Goal: Navigation & Orientation: Find specific page/section

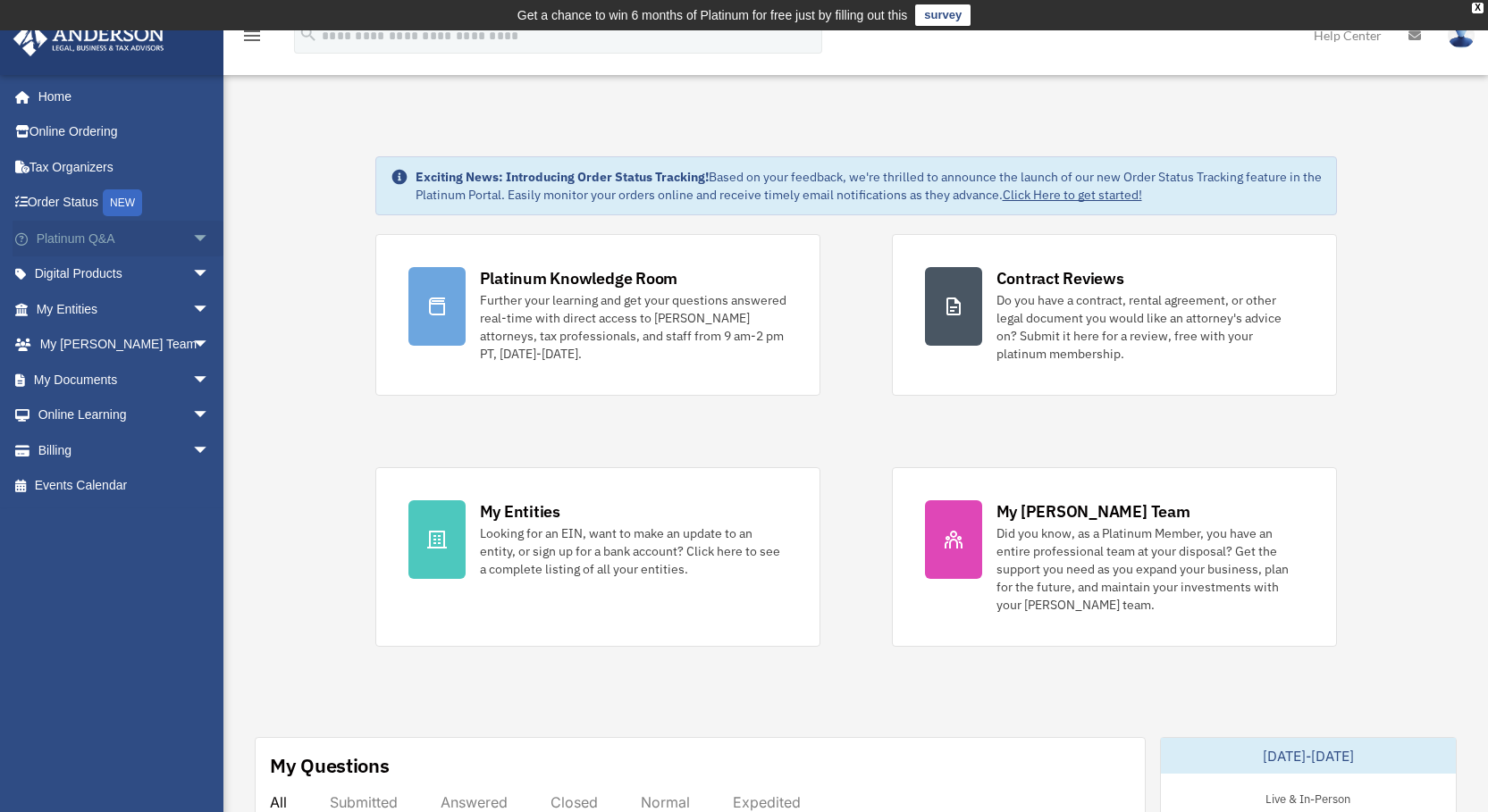
drag, startPoint x: 99, startPoint y: 233, endPoint x: 136, endPoint y: 233, distance: 37.0
click at [98, 233] on link "Platinum Q&A arrow_drop_down" at bounding box center [124, 239] width 224 height 36
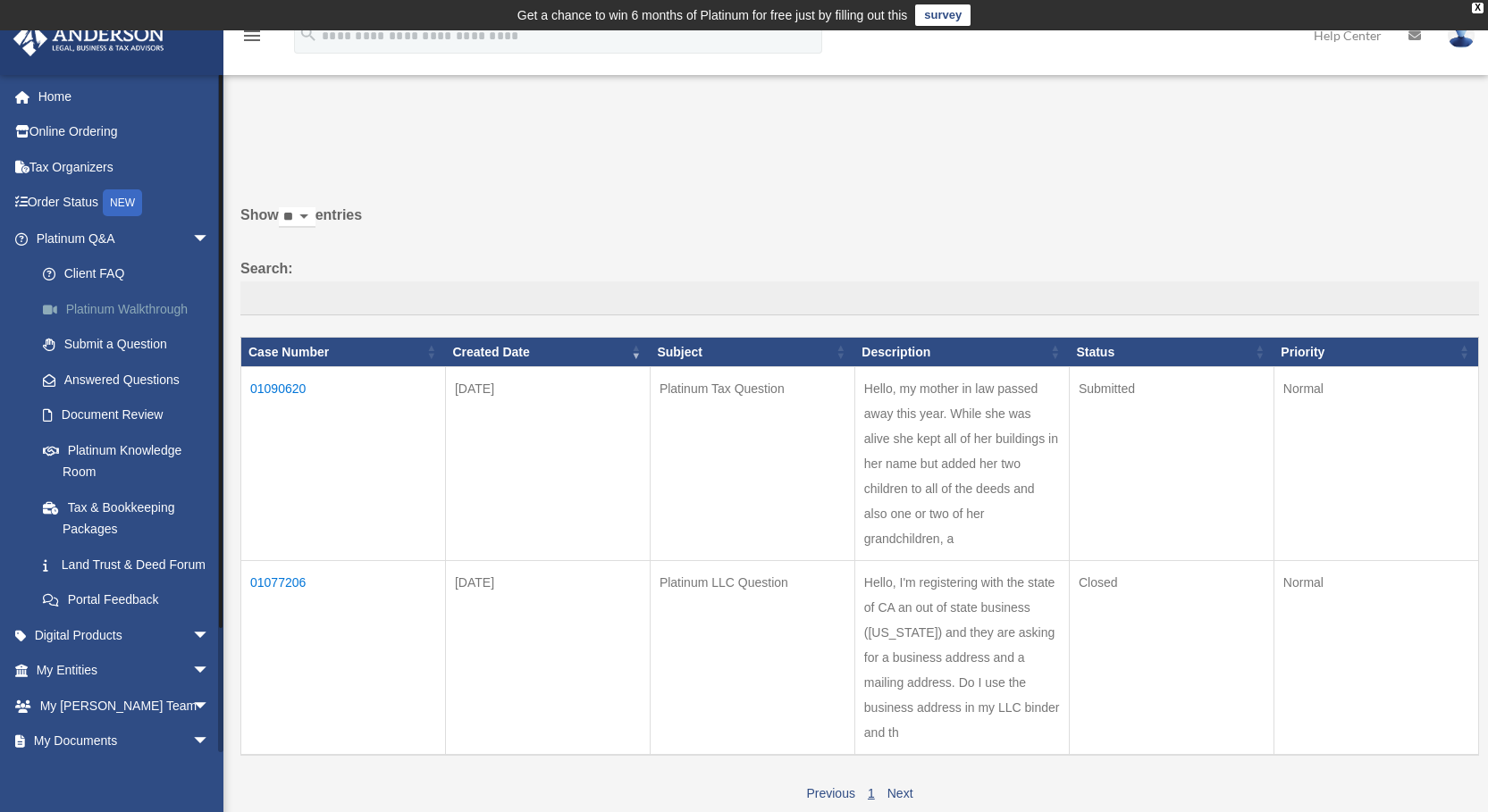
click at [113, 305] on link "Platinum Walkthrough" at bounding box center [131, 309] width 212 height 36
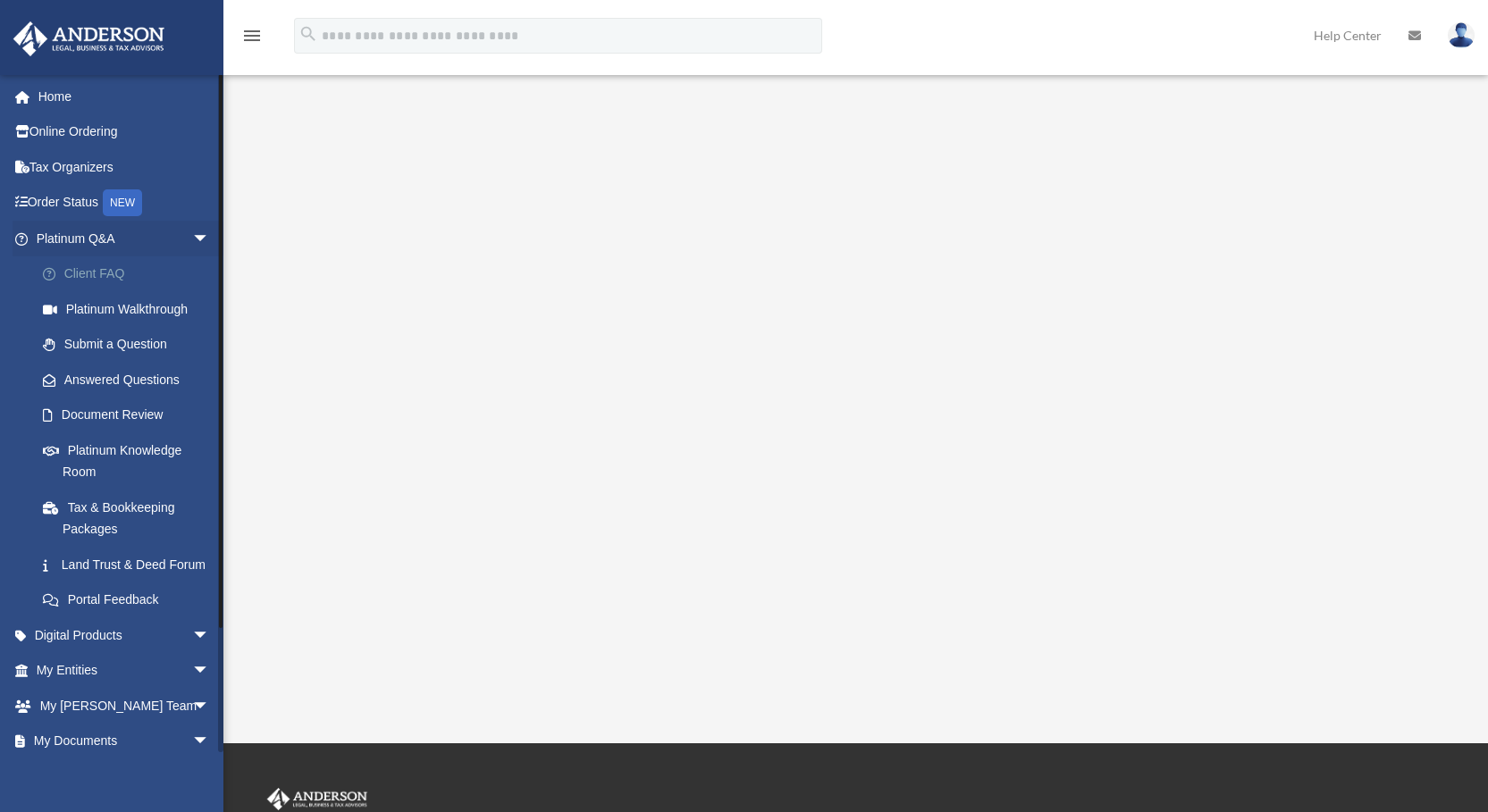
click at [95, 271] on link "Client FAQ" at bounding box center [131, 274] width 212 height 36
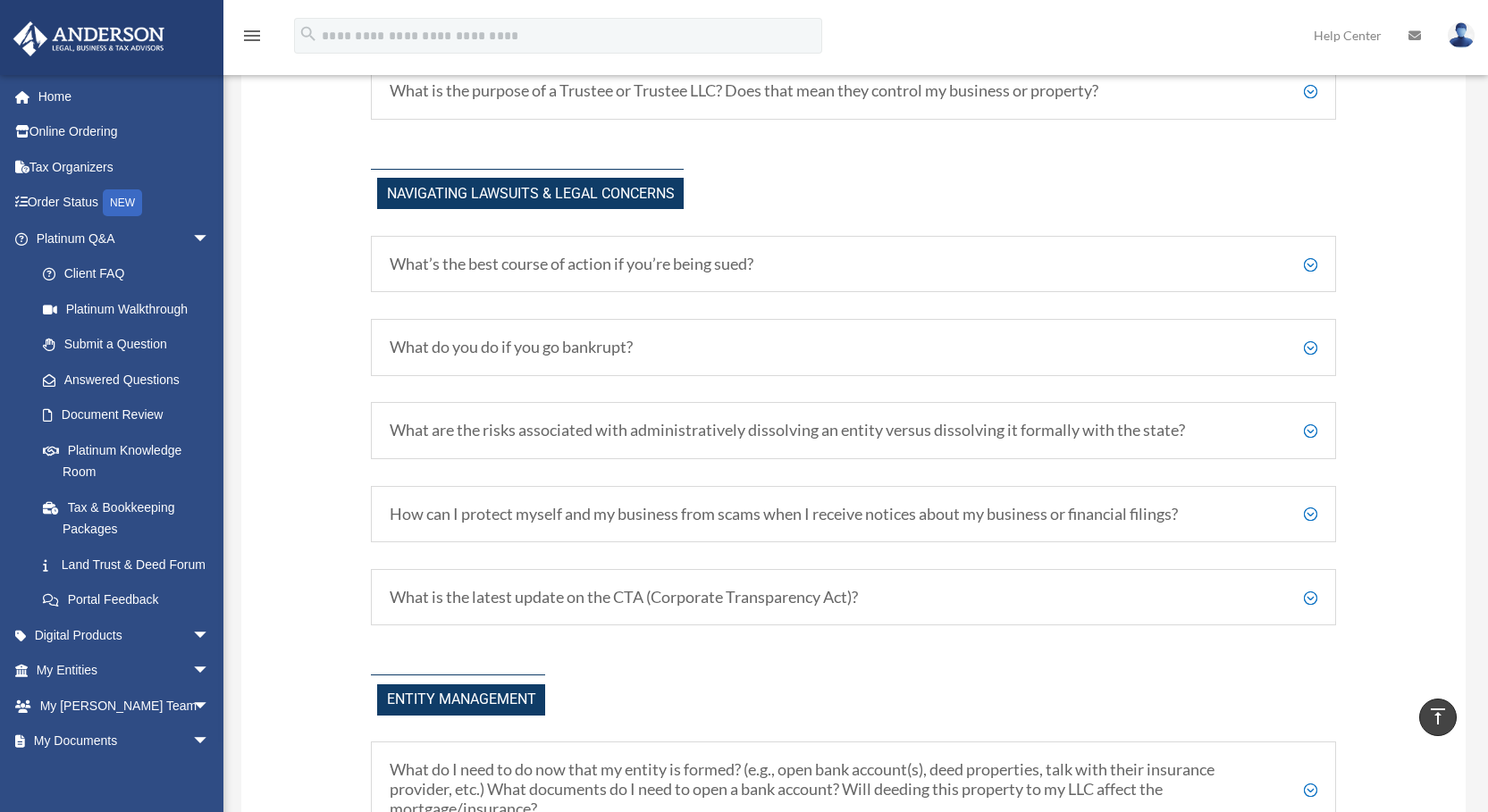
scroll to position [1430, 0]
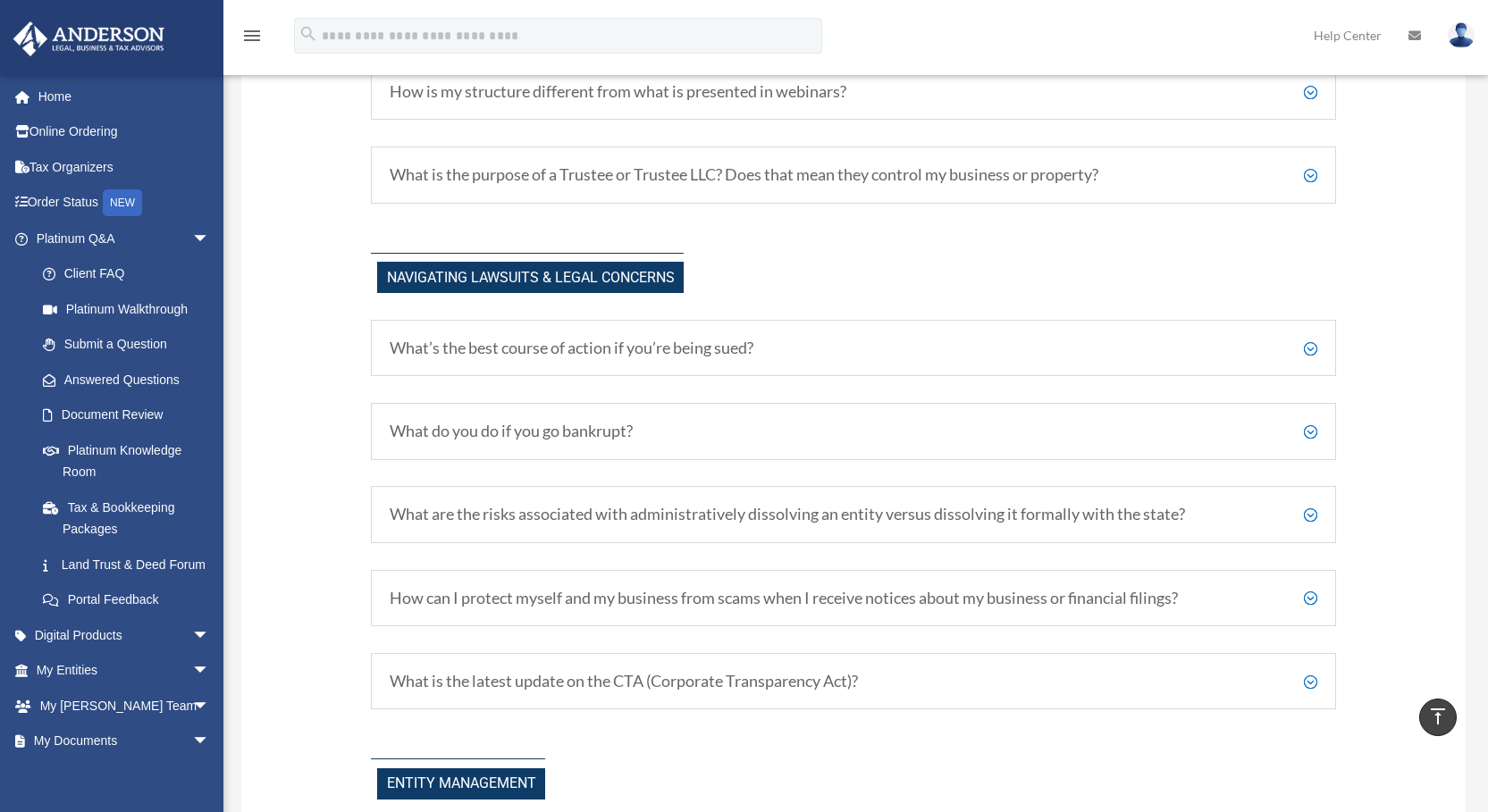
click at [1308, 347] on h5 "What’s the best course of action if you’re being sued?" at bounding box center [853, 348] width 927 height 20
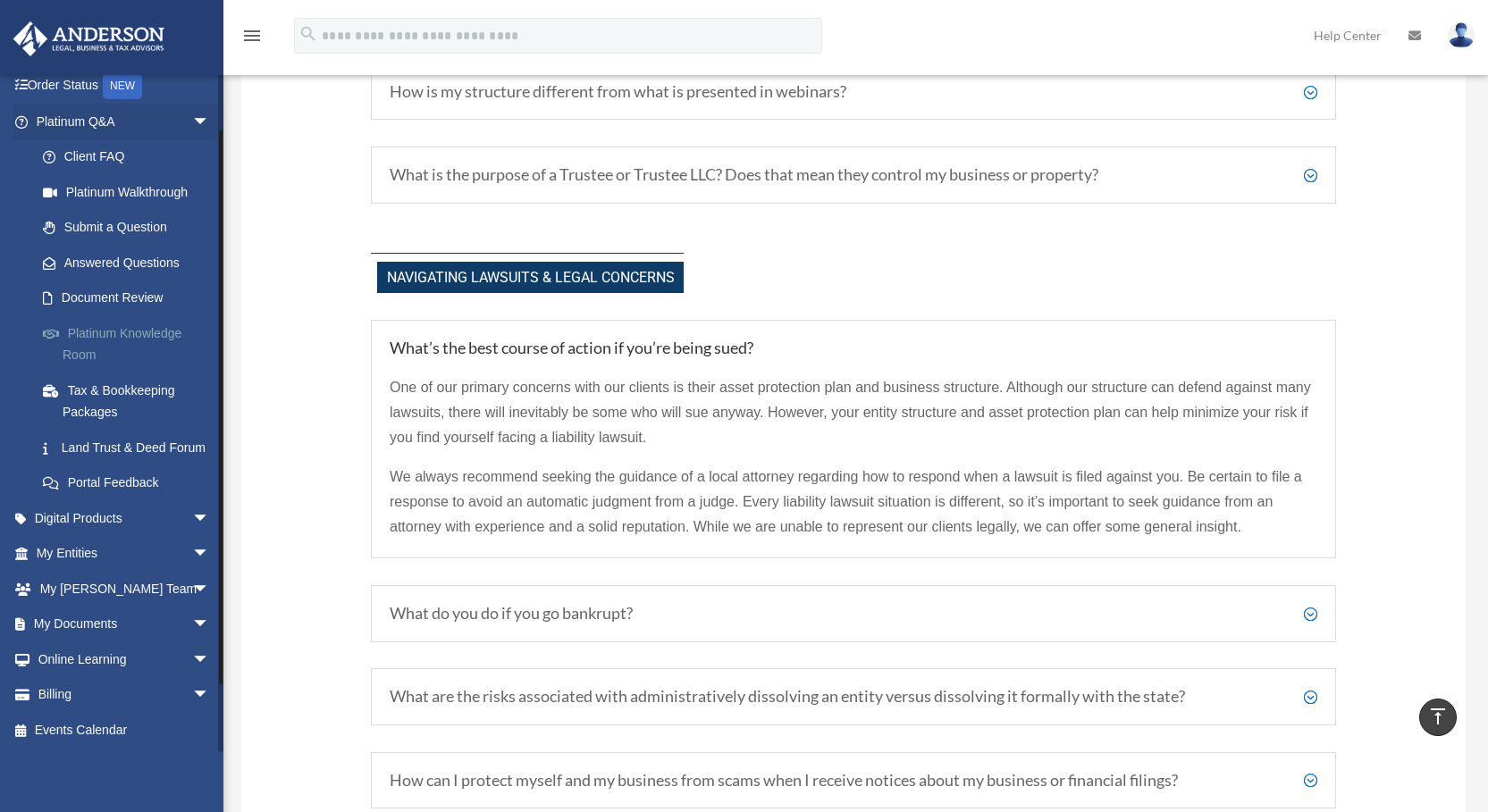
scroll to position [139, 0]
click at [82, 315] on link "Platinum Knowledge Room" at bounding box center [131, 343] width 212 height 57
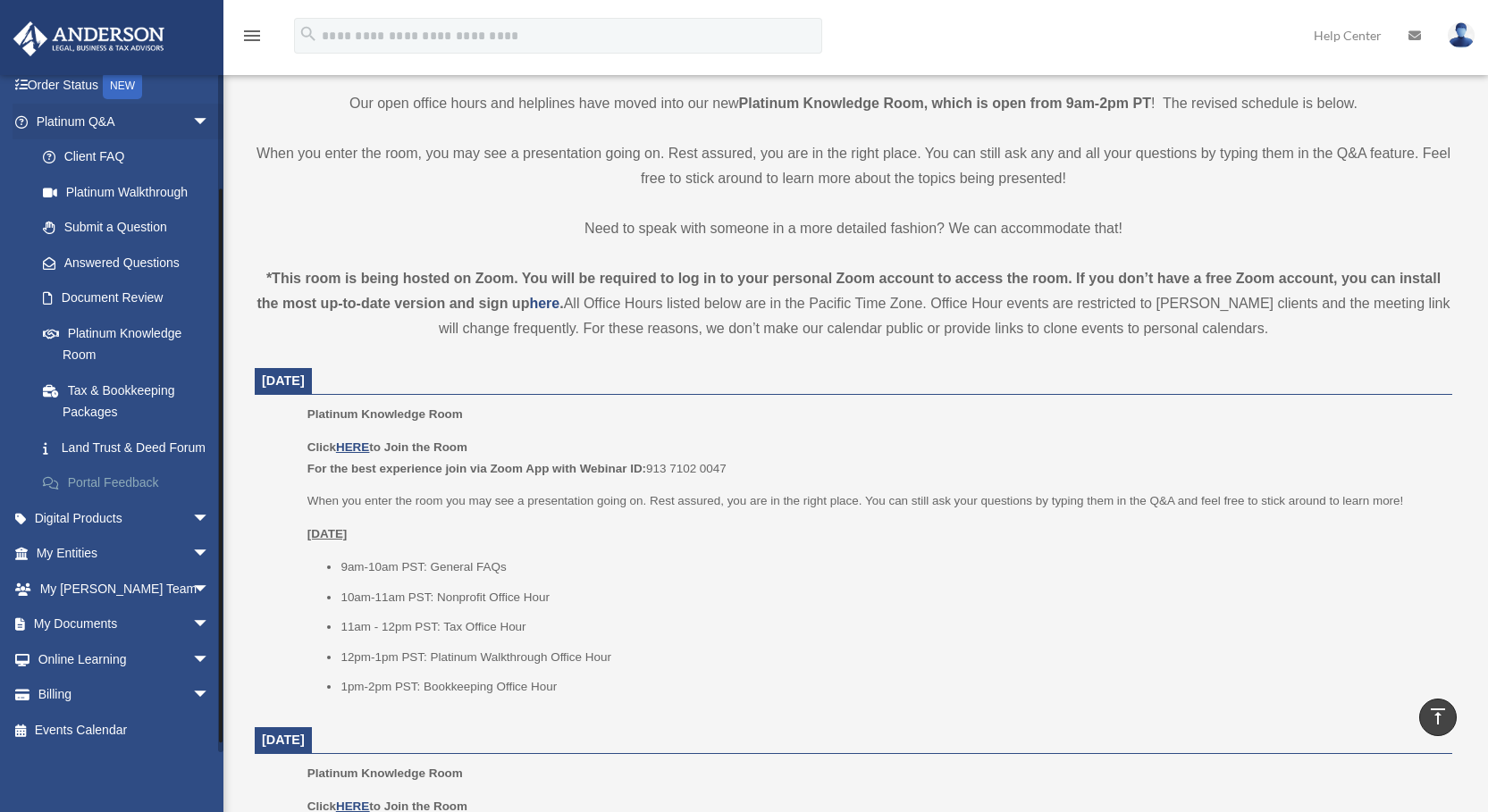
scroll to position [139, 0]
click at [120, 617] on link "My Documents arrow_drop_down" at bounding box center [124, 624] width 224 height 36
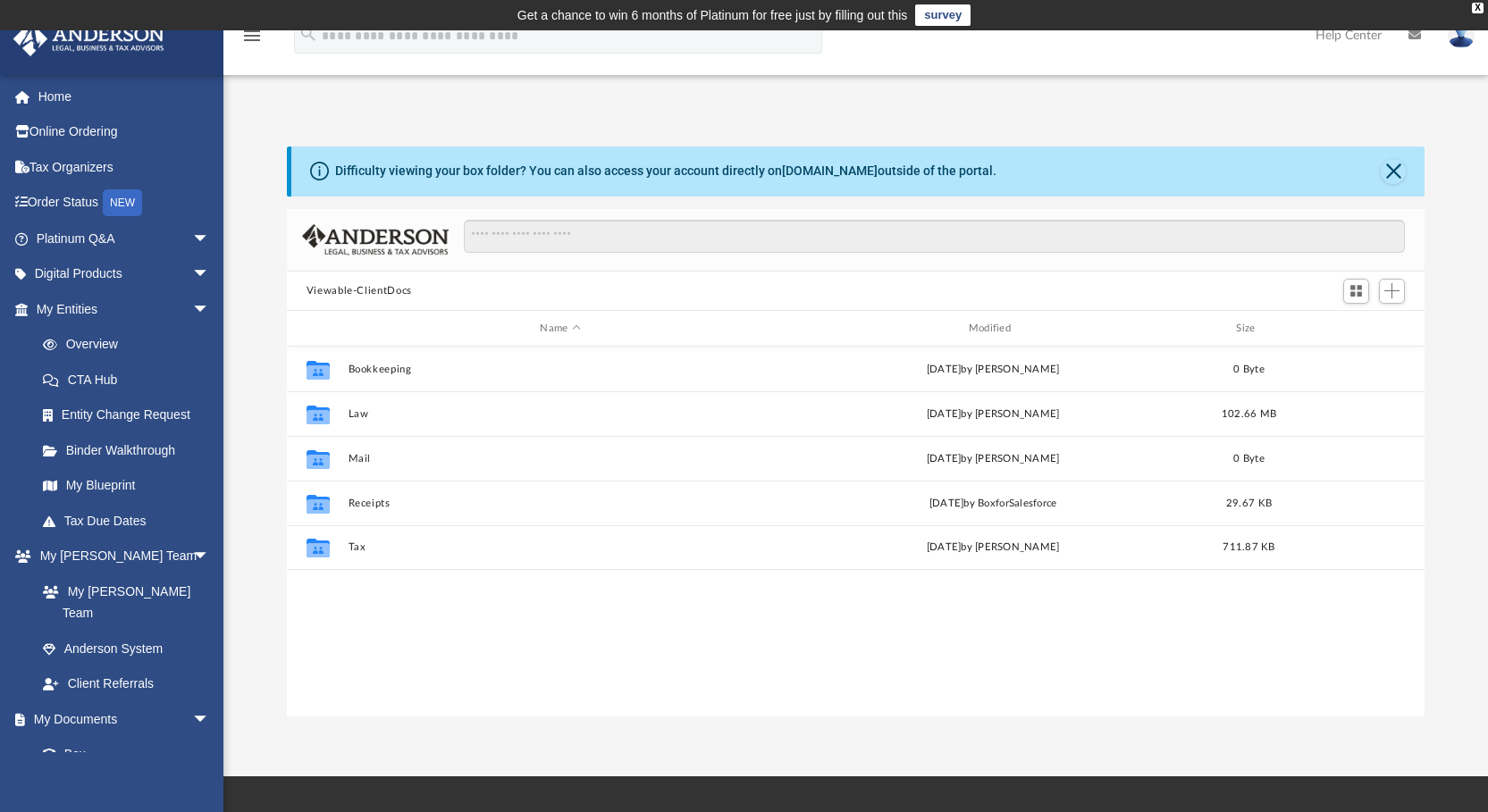
scroll to position [393, 1124]
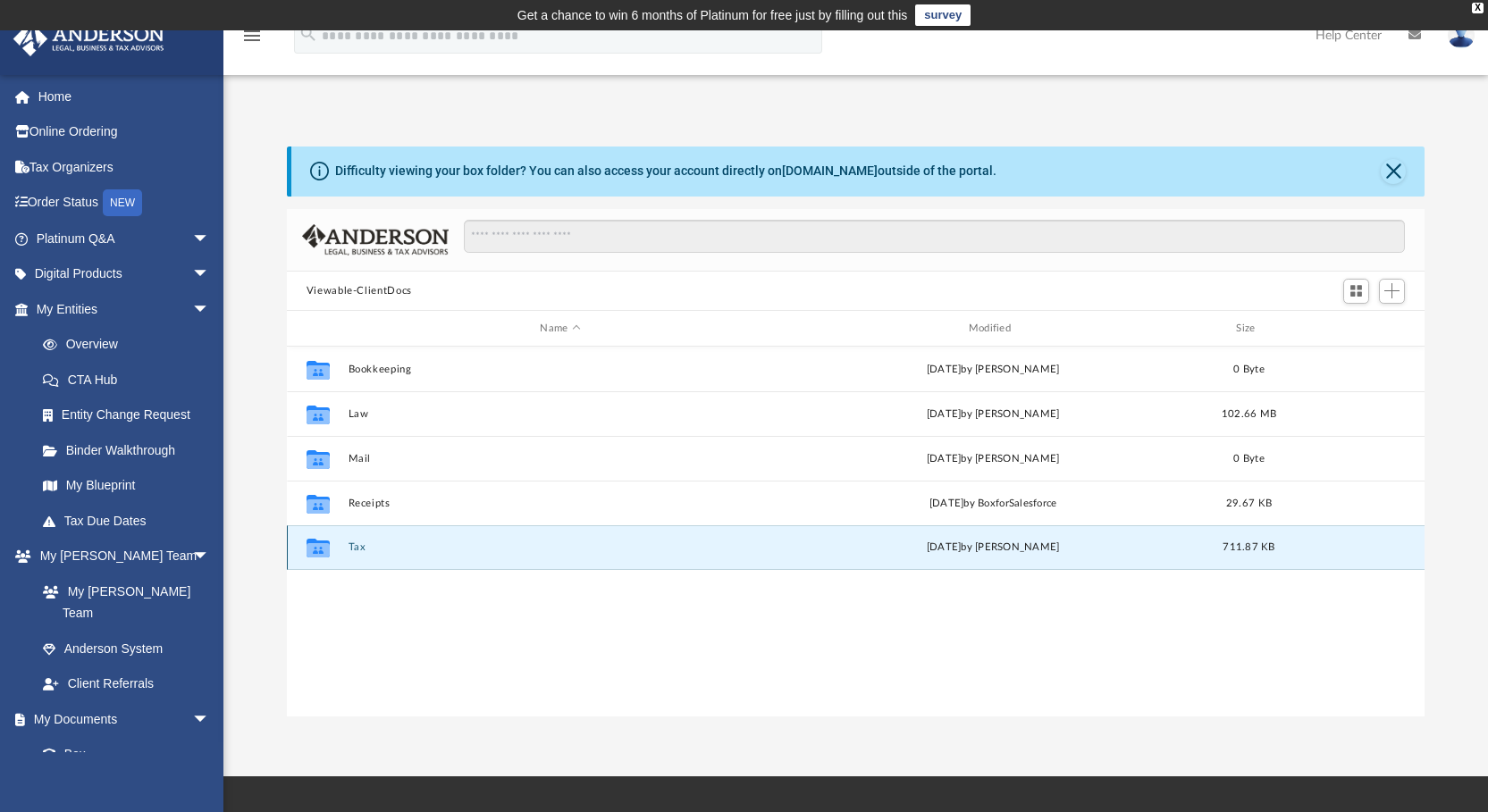
click at [354, 543] on button "Tax" at bounding box center [560, 549] width 425 height 12
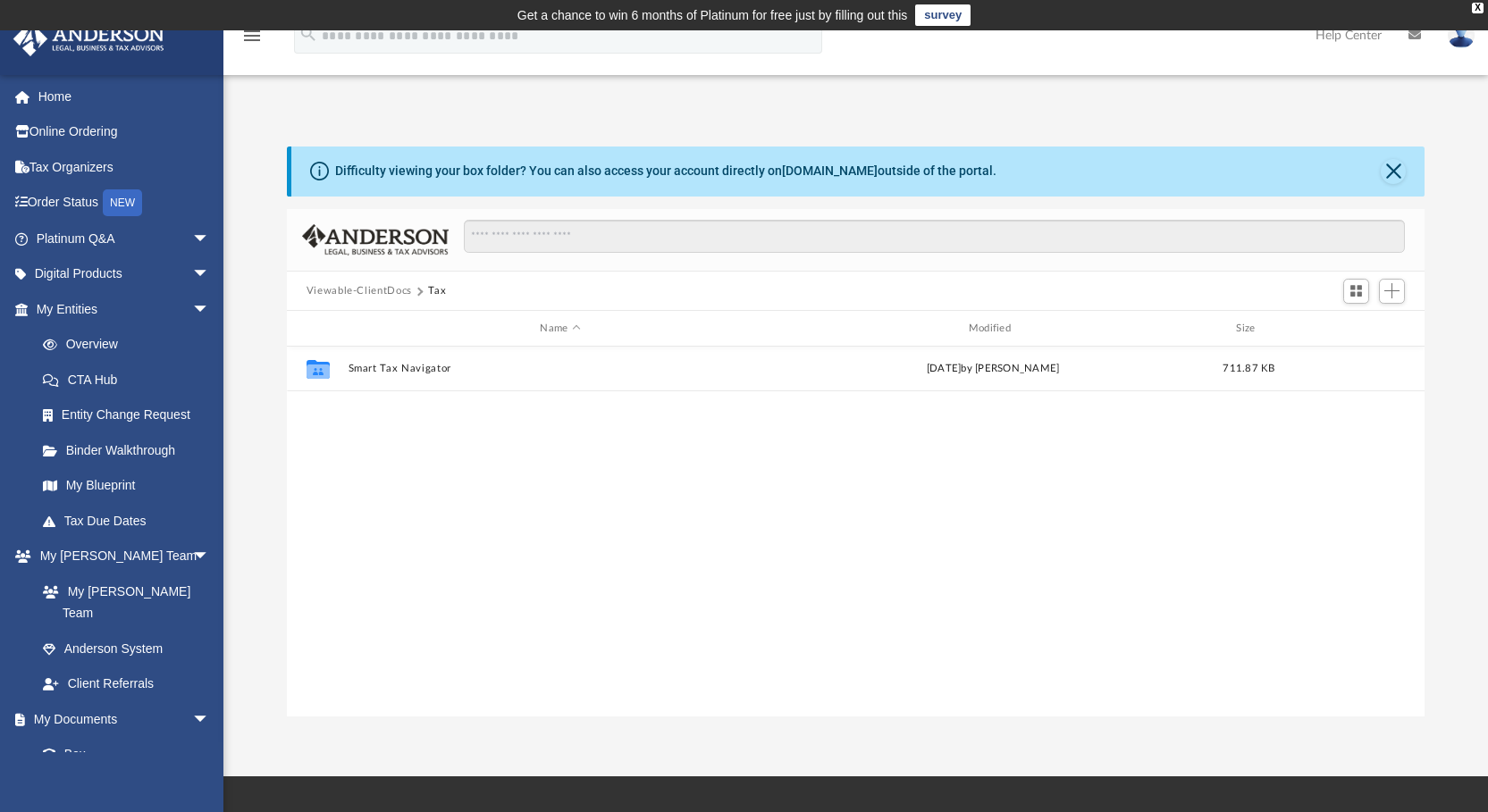
click at [363, 287] on button "Viewable-ClientDocs" at bounding box center [359, 292] width 106 height 16
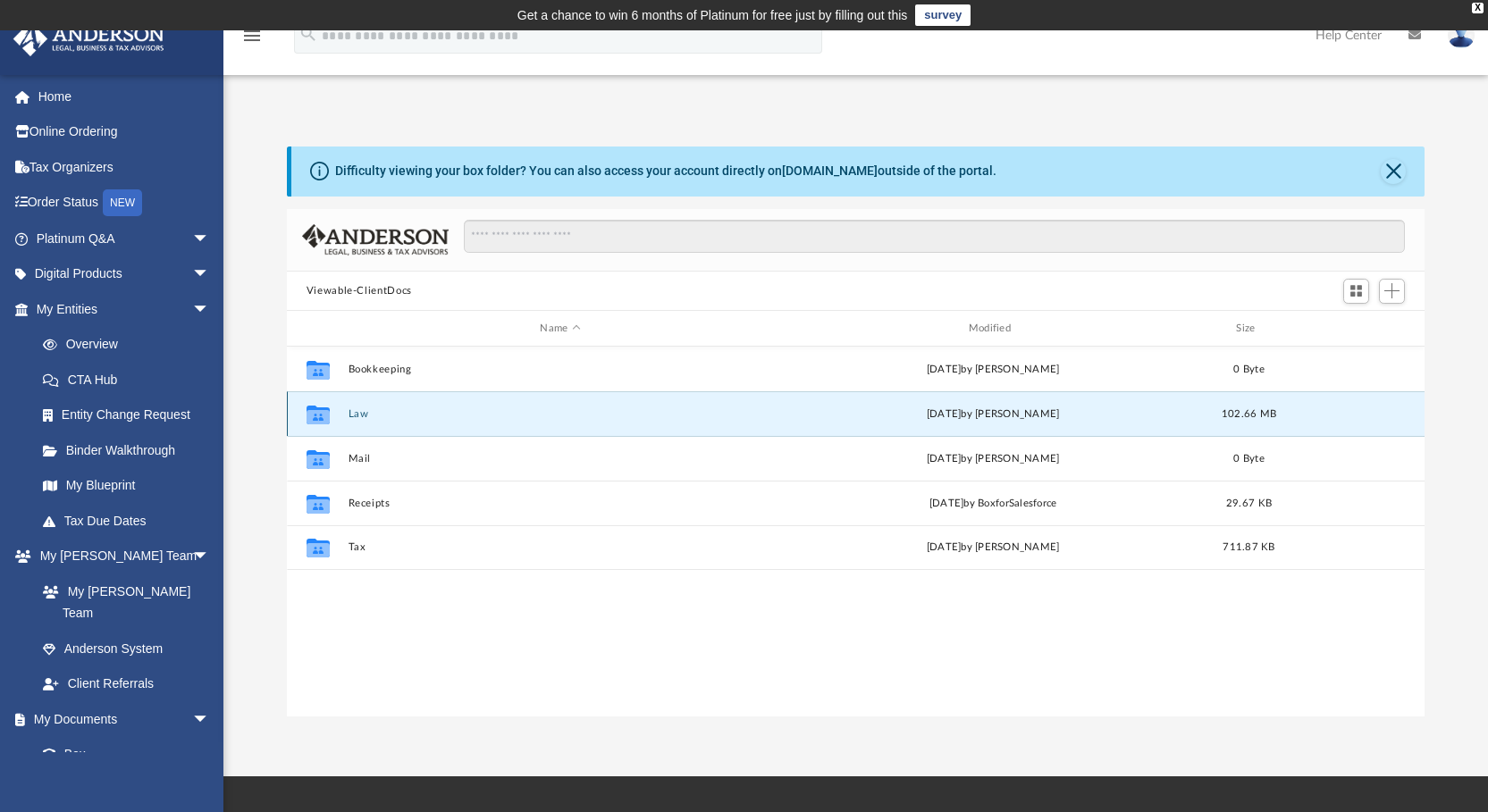
click at [356, 411] on button "Law" at bounding box center [560, 414] width 425 height 12
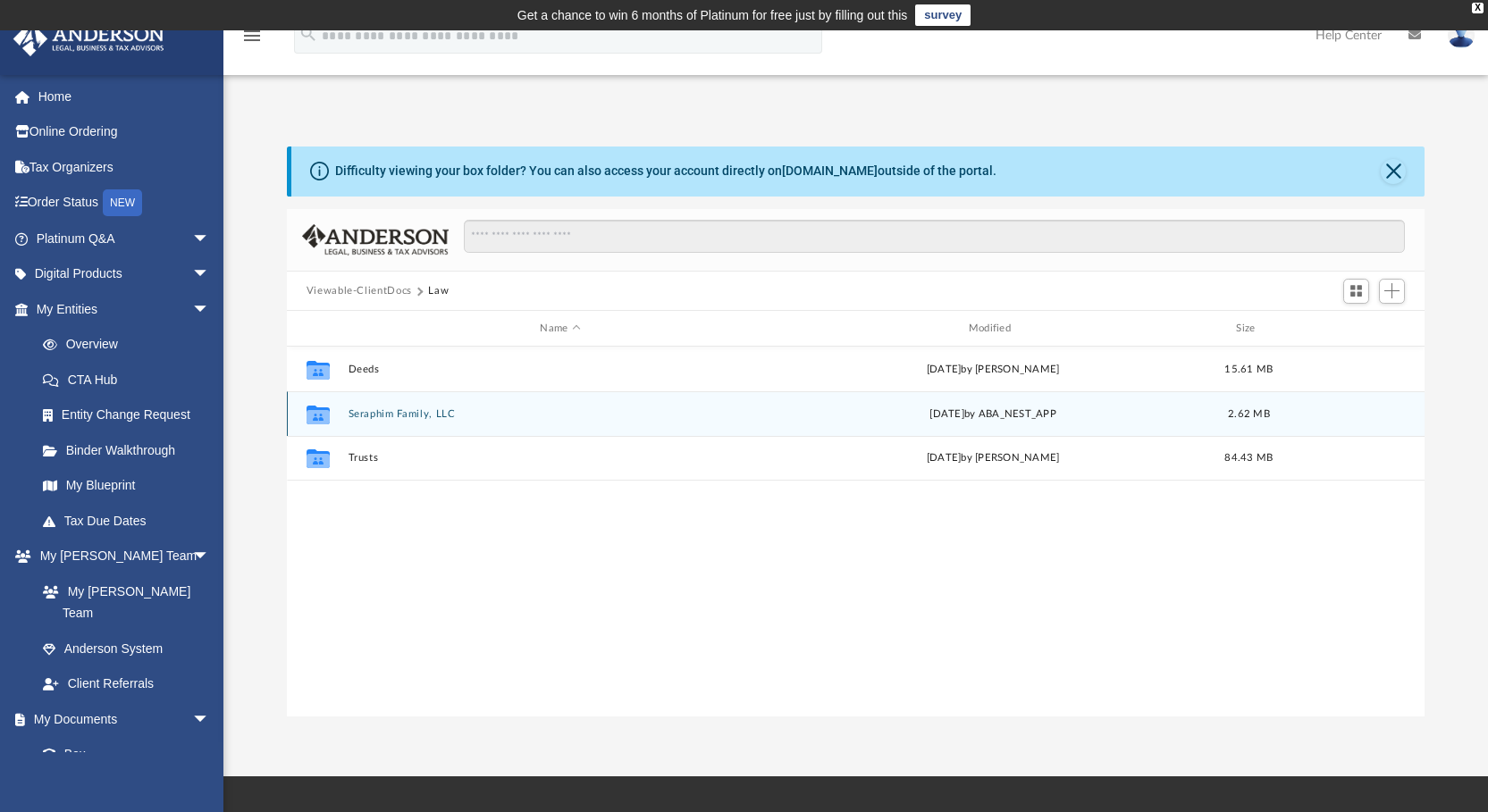
click at [432, 407] on div "Collaborated Folder Seraphim Family, LLC Wed May 7 2025 by ABA_NEST_APP 2.62 MB" at bounding box center [856, 414] width 1139 height 45
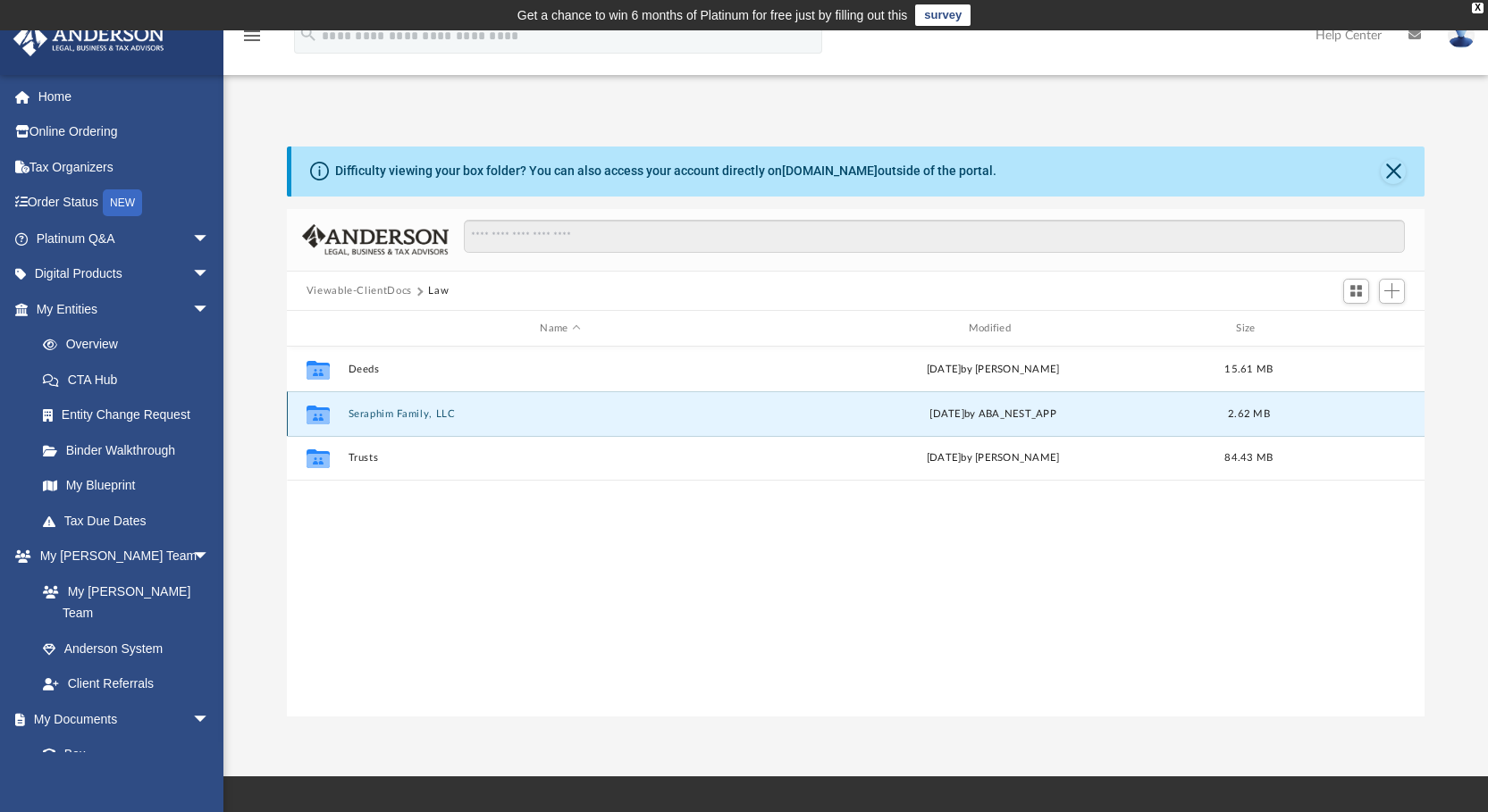
click at [405, 411] on button "Seraphim Family, LLC" at bounding box center [560, 414] width 425 height 12
